Goal: Task Accomplishment & Management: Manage account settings

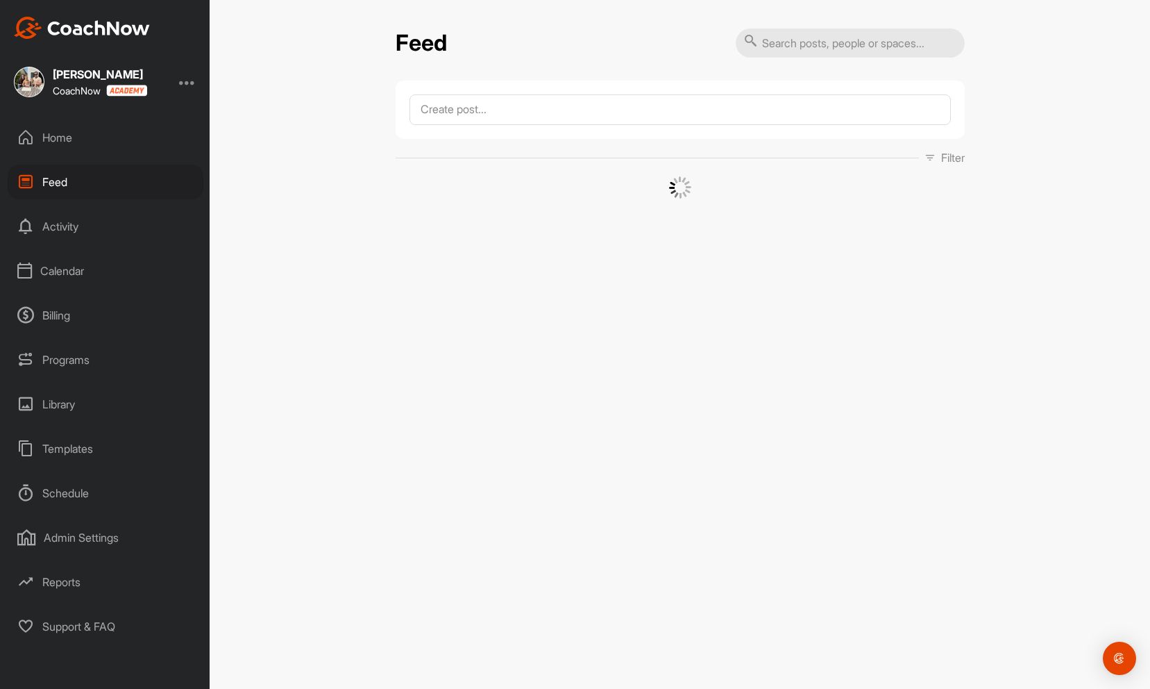
click at [187, 78] on div at bounding box center [187, 82] width 17 height 17
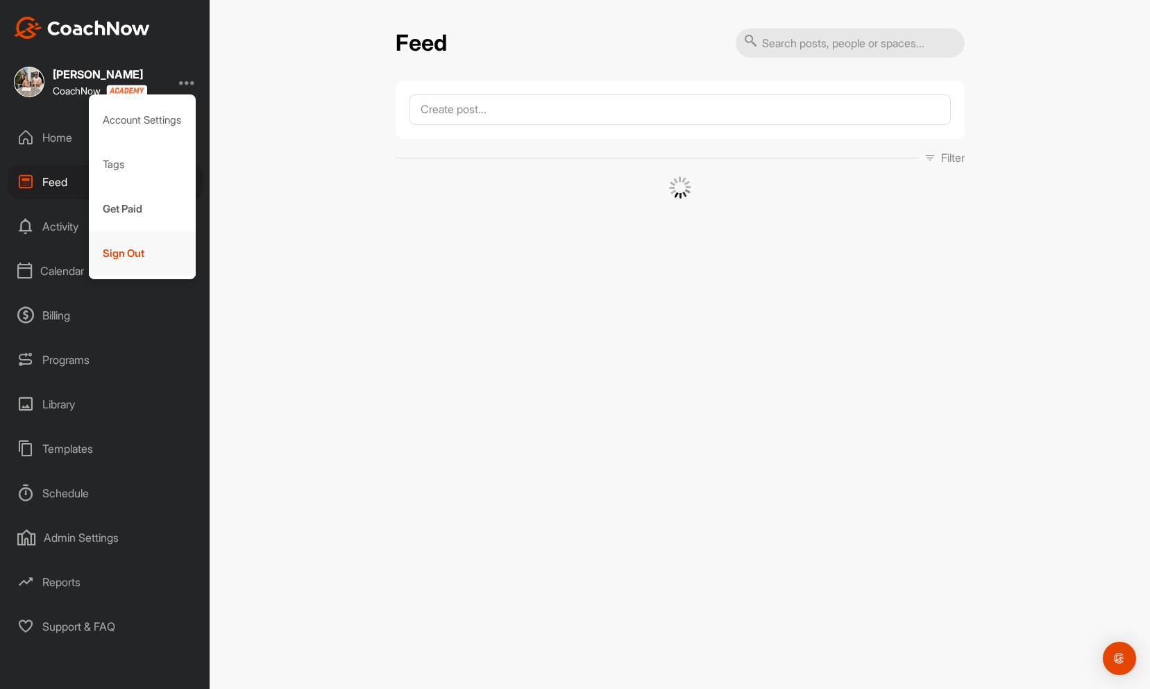
click at [152, 257] on div "Sign Out" at bounding box center [143, 253] width 108 height 44
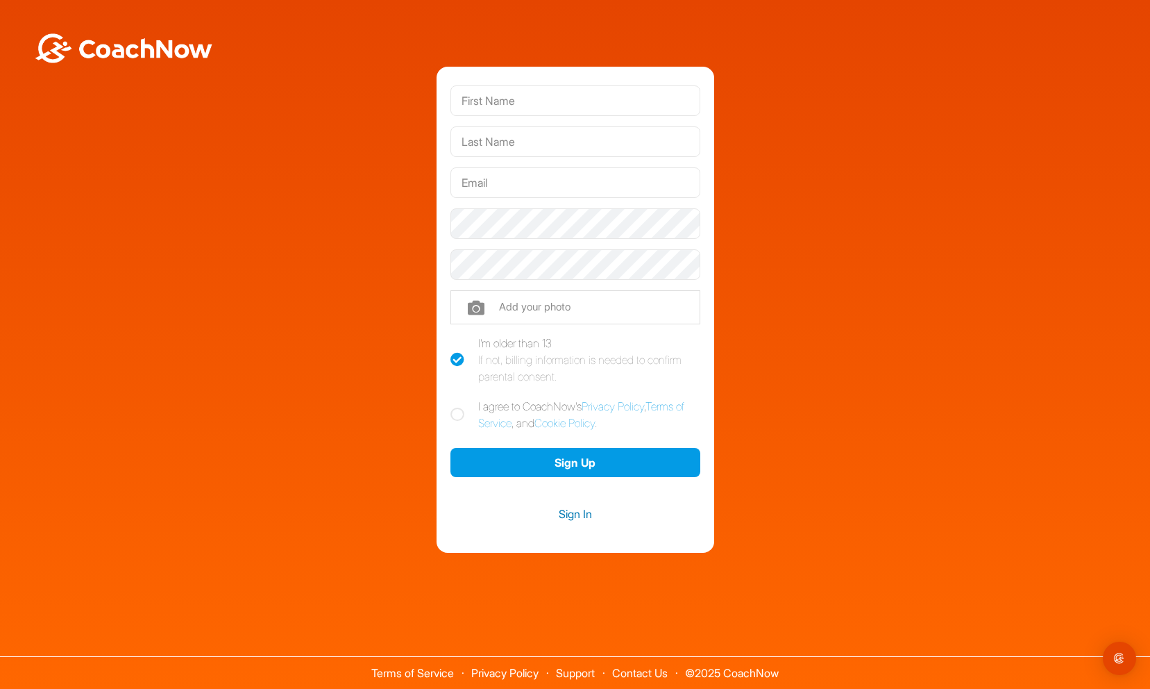
click at [575, 516] on link "Sign In" at bounding box center [575, 514] width 250 height 18
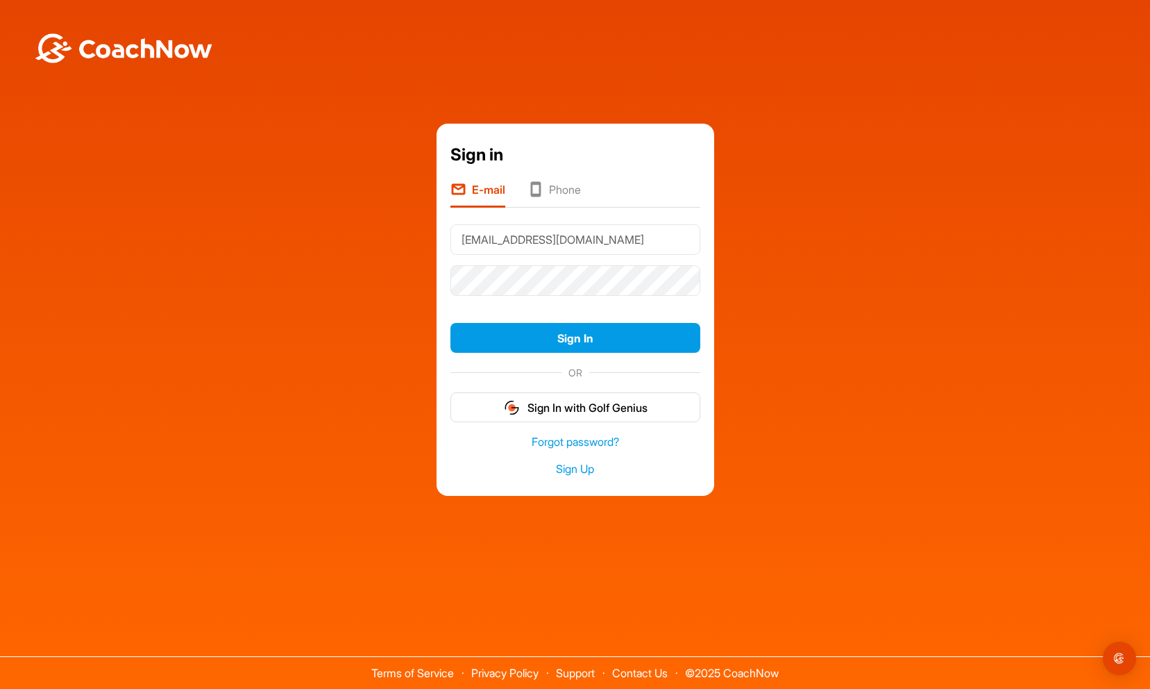
type input "[EMAIL_ADDRESS][DOMAIN_NAME]"
click at [450, 323] on button "Sign In" at bounding box center [575, 338] width 250 height 30
